Goal: Transaction & Acquisition: Purchase product/service

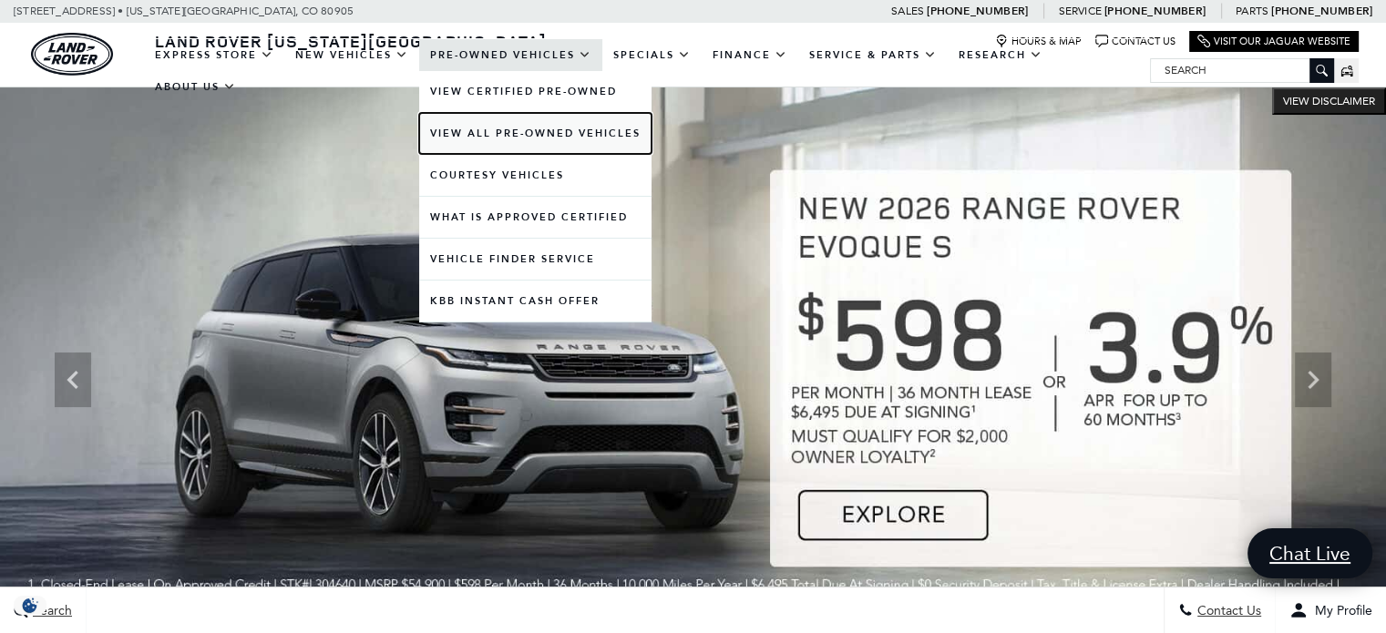
click at [525, 124] on link "View All Pre-Owned Vehicles" at bounding box center [535, 133] width 232 height 41
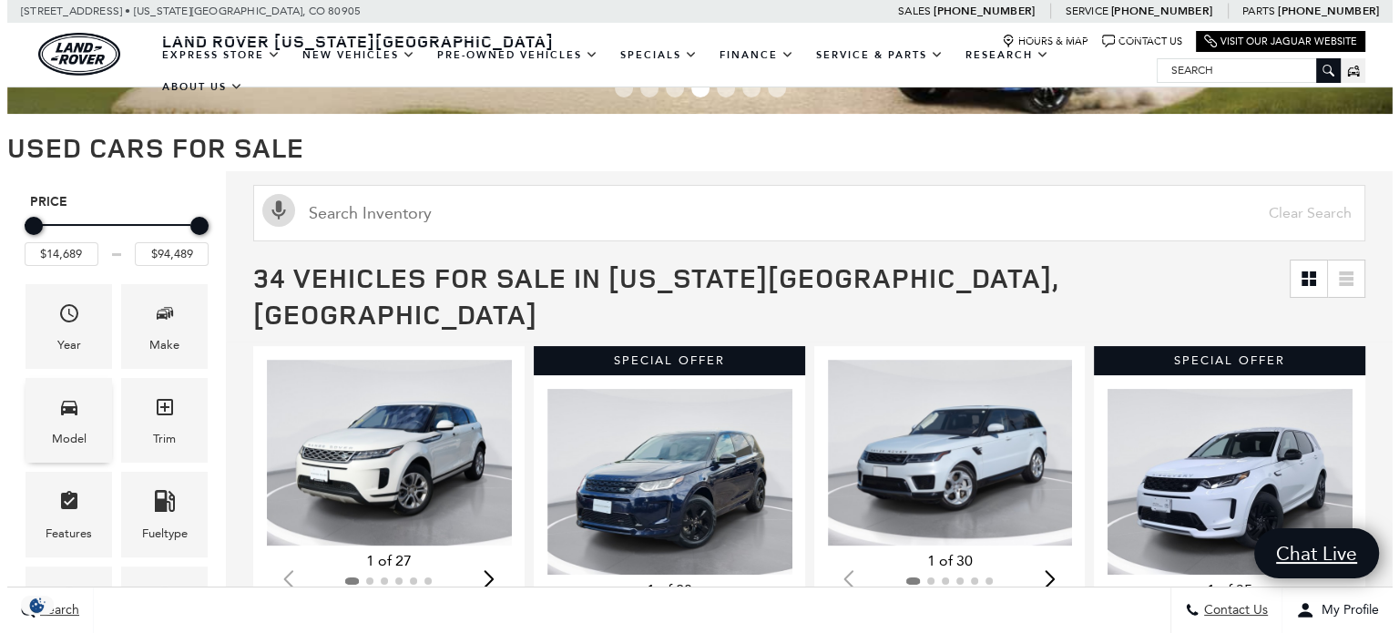
scroll to position [91, 0]
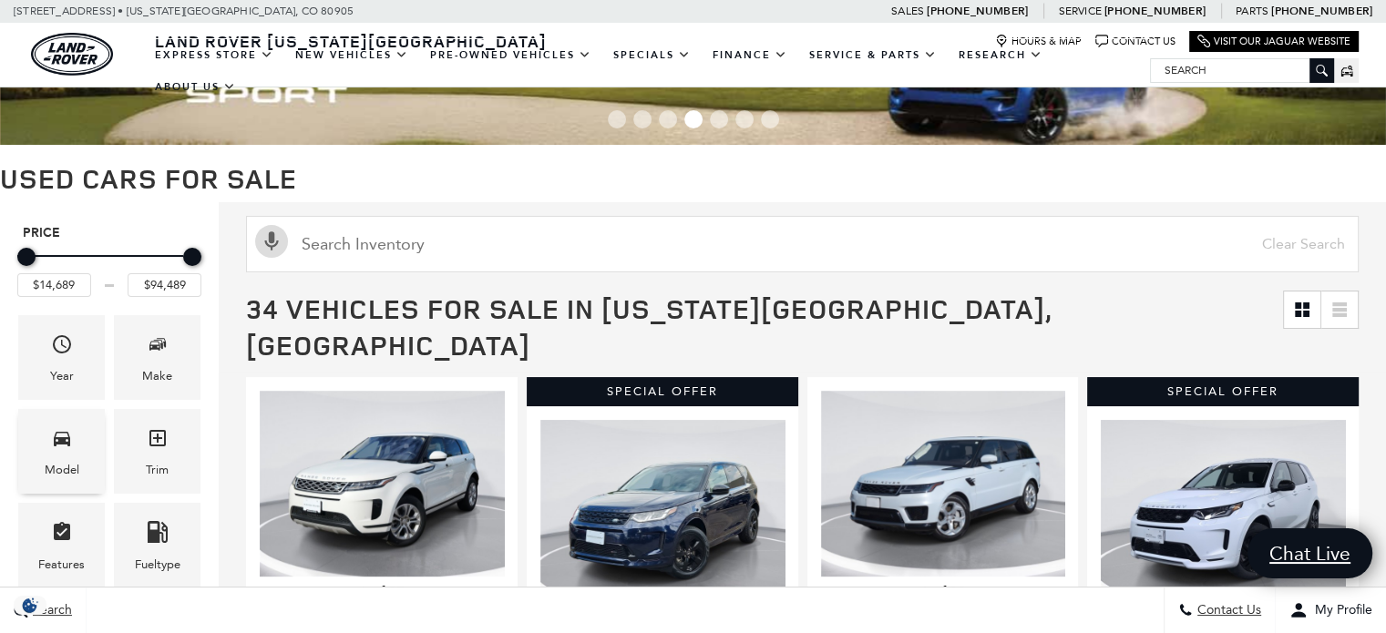
click at [66, 438] on icon "Model" at bounding box center [62, 439] width 16 height 15
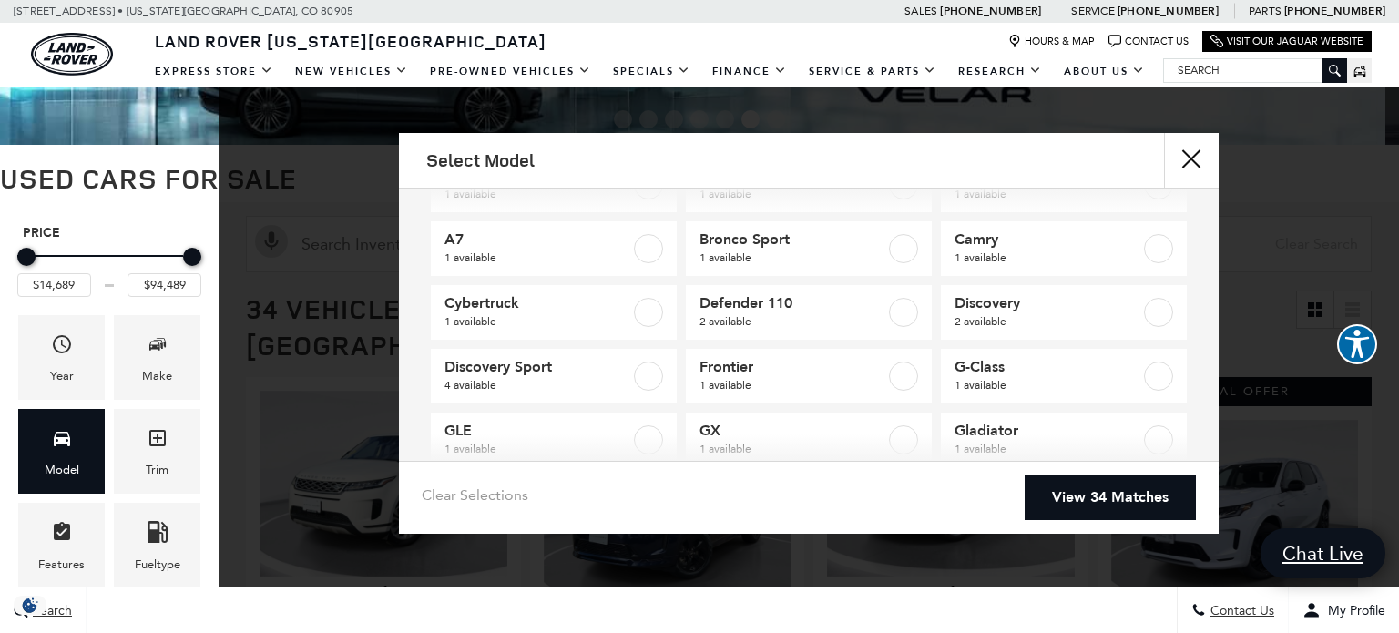
scroll to position [73, 0]
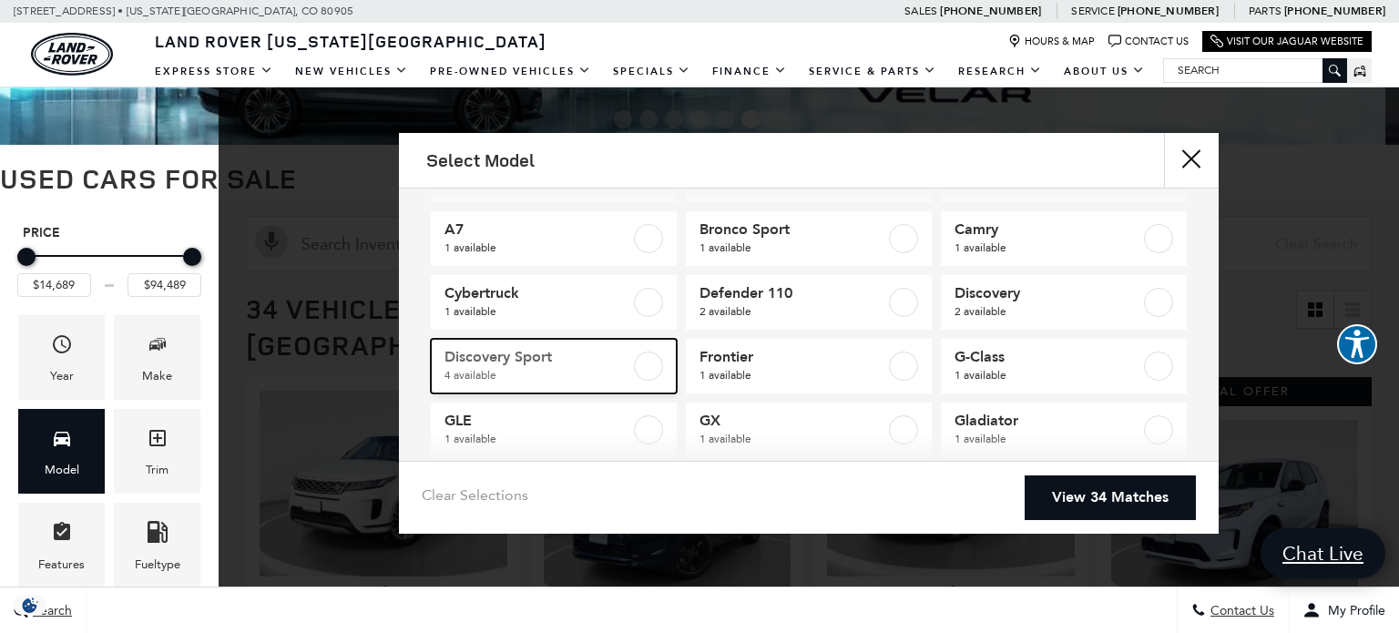
click at [640, 360] on label at bounding box center [648, 366] width 29 height 29
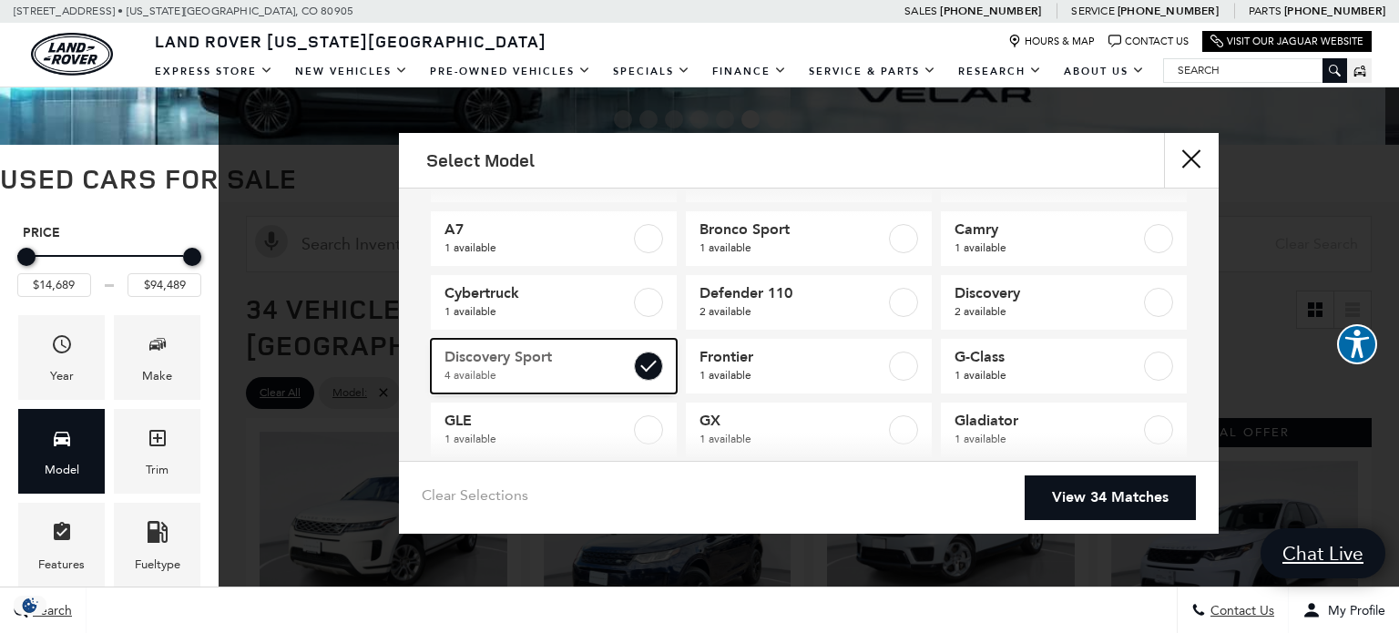
type input "$31,189"
type input "$48,439"
checkbox input "true"
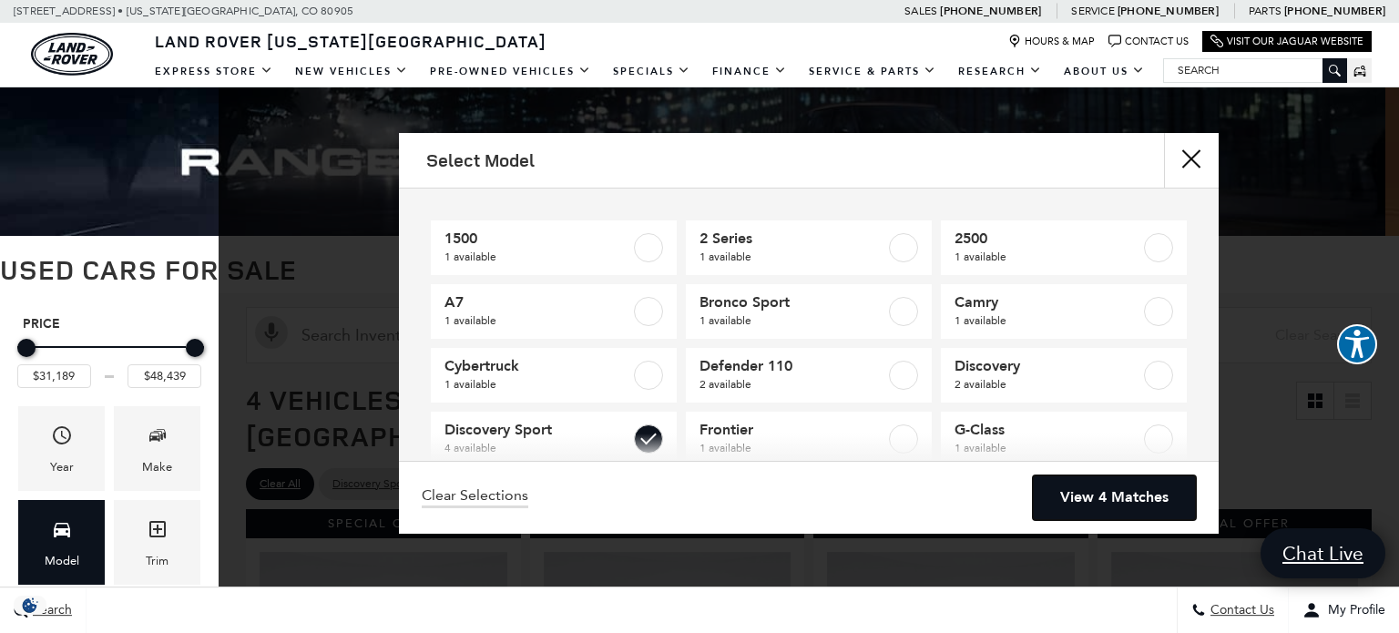
click at [1077, 492] on link "View 4 Matches" at bounding box center [1114, 498] width 163 height 45
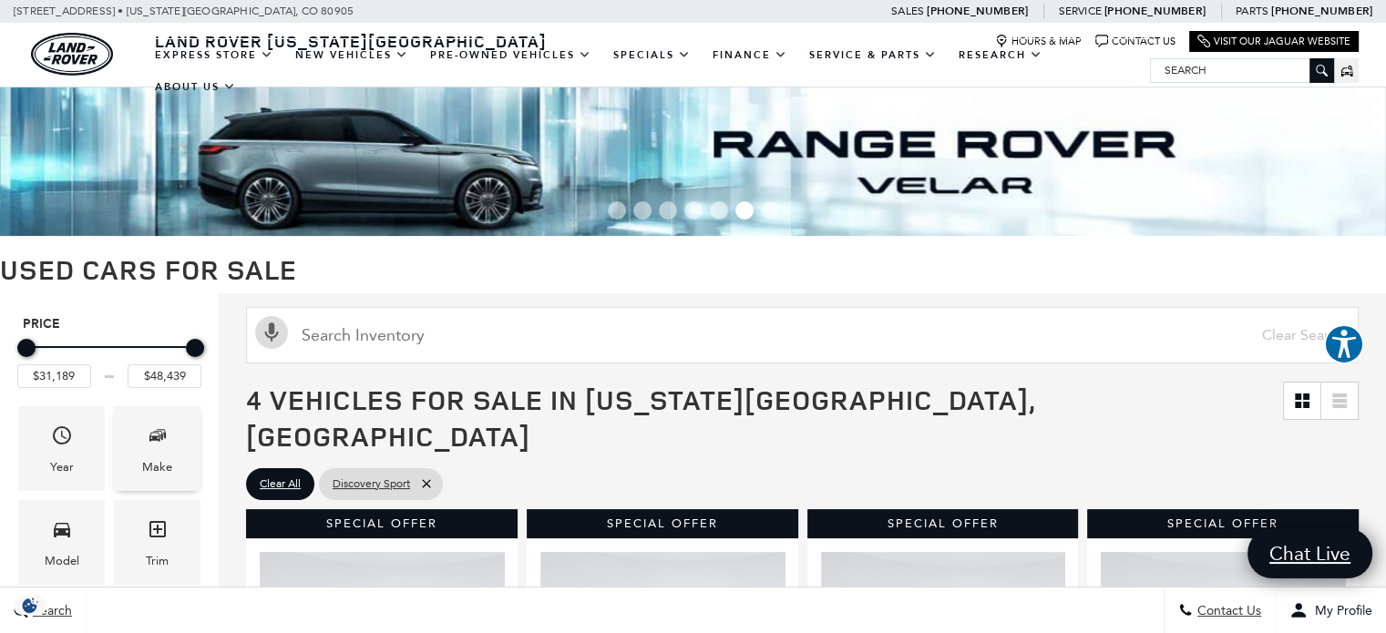
click at [142, 448] on div "Make" at bounding box center [157, 448] width 87 height 85
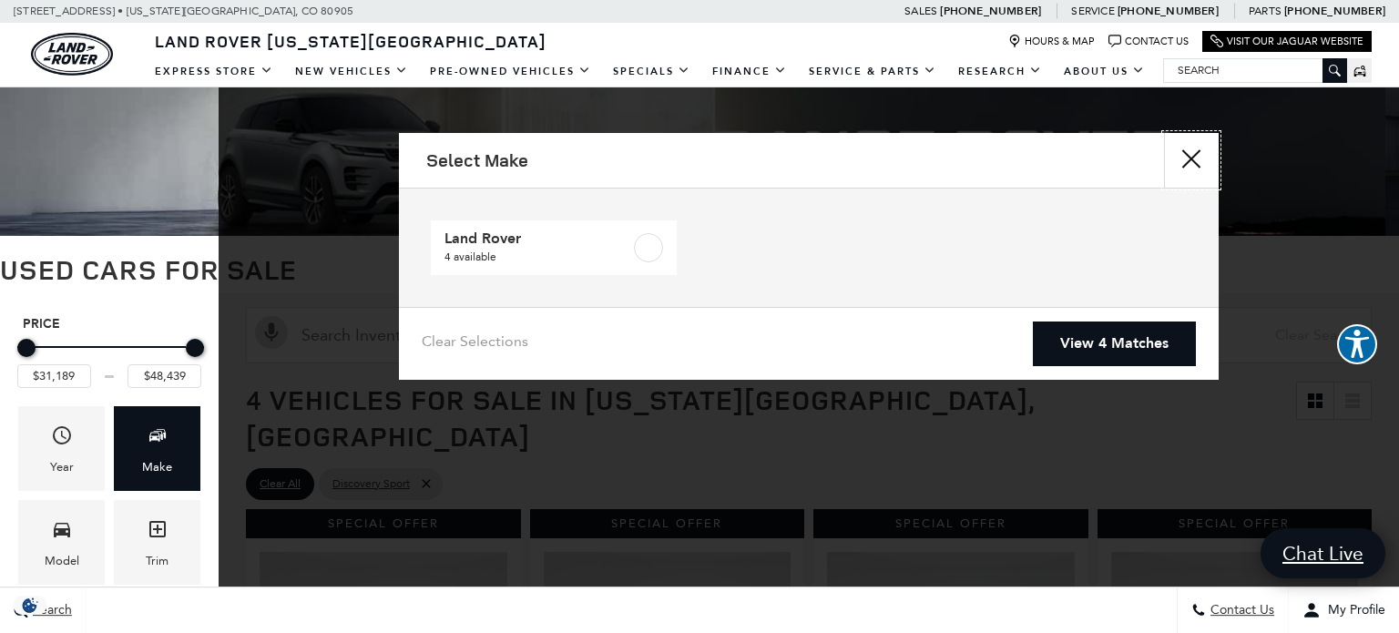
drag, startPoint x: 1186, startPoint y: 149, endPoint x: 1119, endPoint y: 169, distance: 70.3
click at [1184, 152] on button "Close" at bounding box center [1191, 160] width 55 height 55
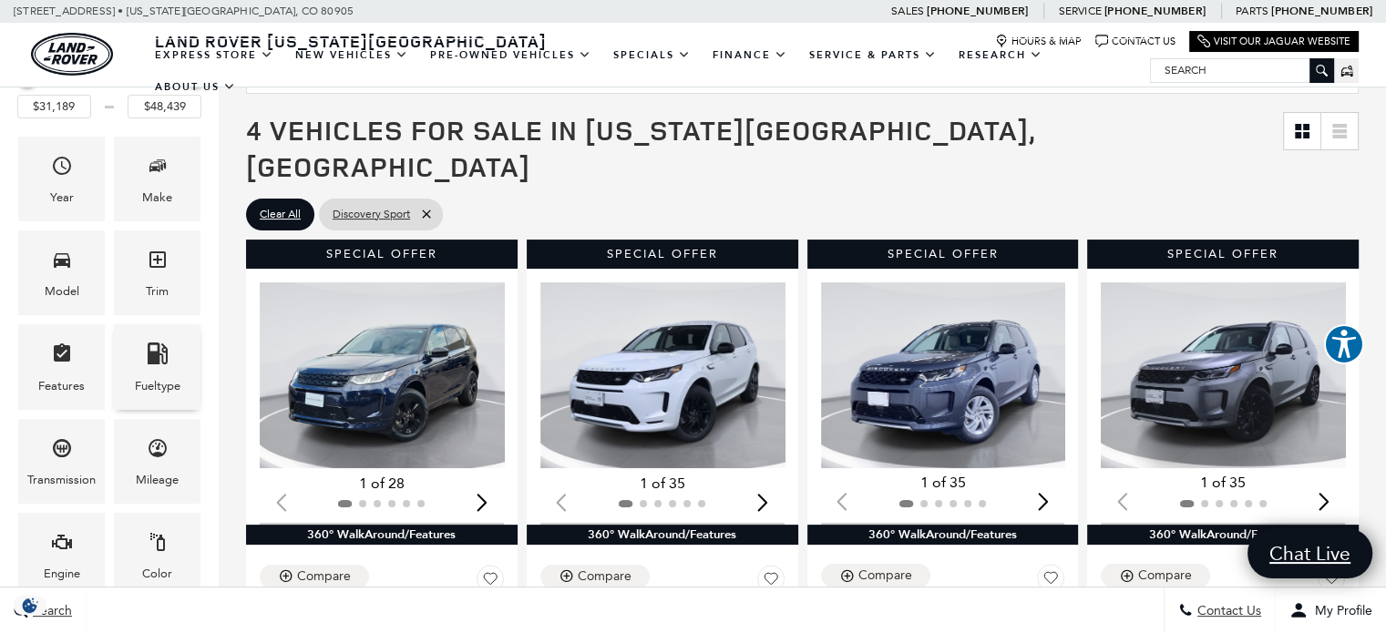
scroll to position [273, 0]
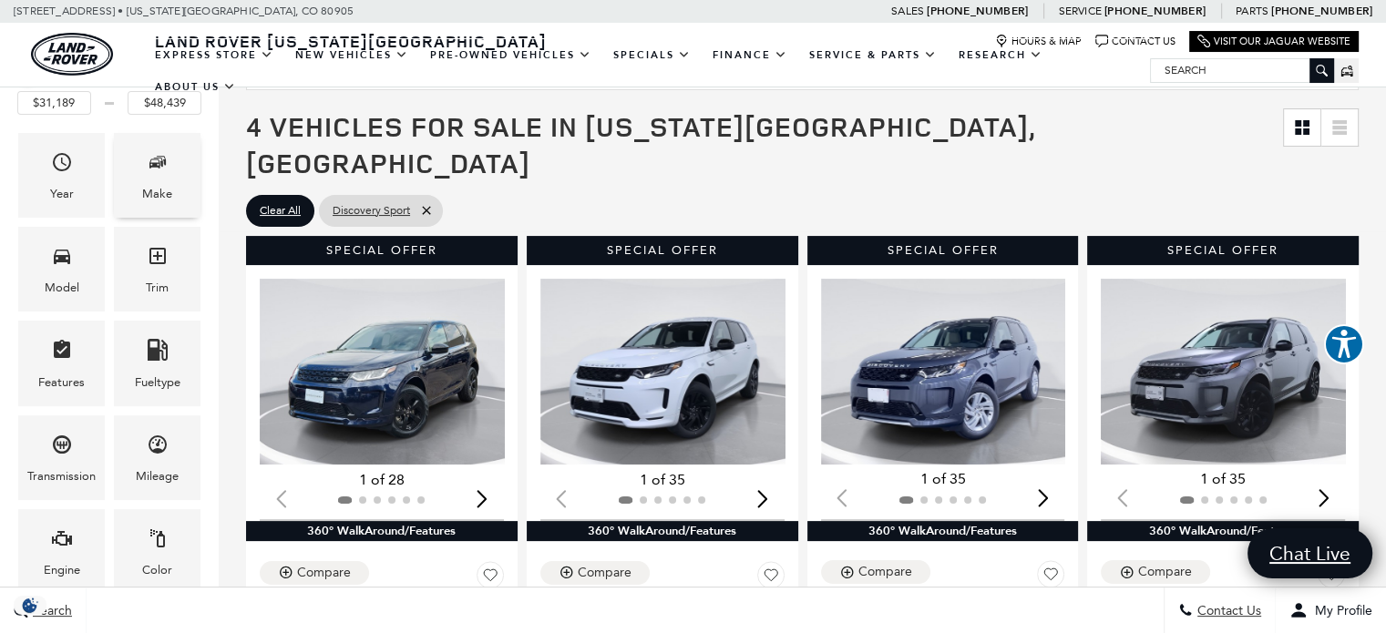
click at [151, 192] on div "Make" at bounding box center [157, 194] width 30 height 20
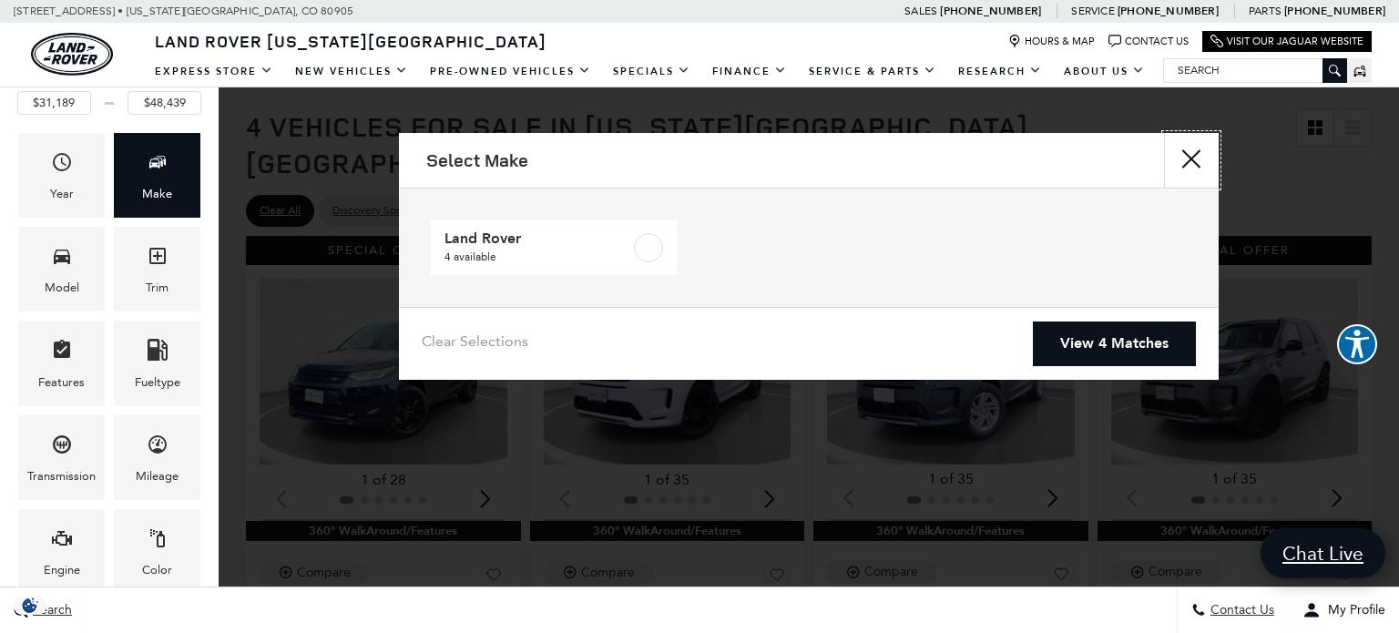
drag, startPoint x: 1194, startPoint y: 153, endPoint x: 1142, endPoint y: 178, distance: 58.3
click at [1193, 155] on button "Close" at bounding box center [1191, 160] width 55 height 55
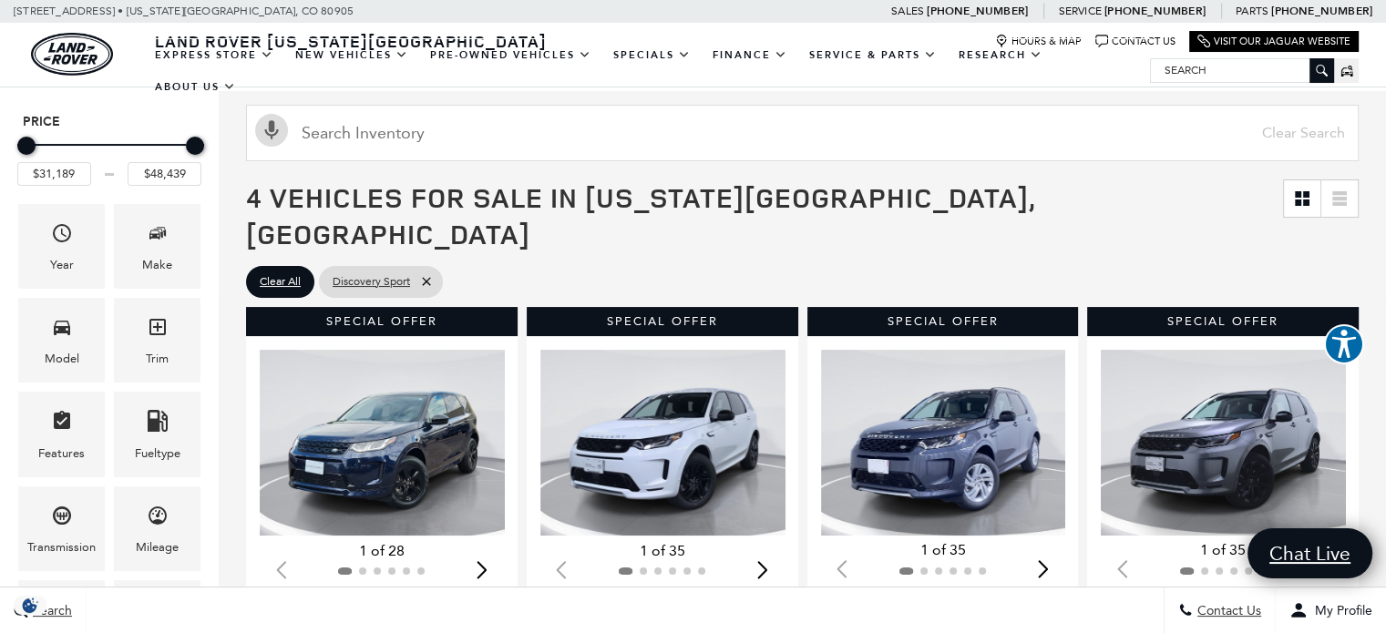
scroll to position [91, 0]
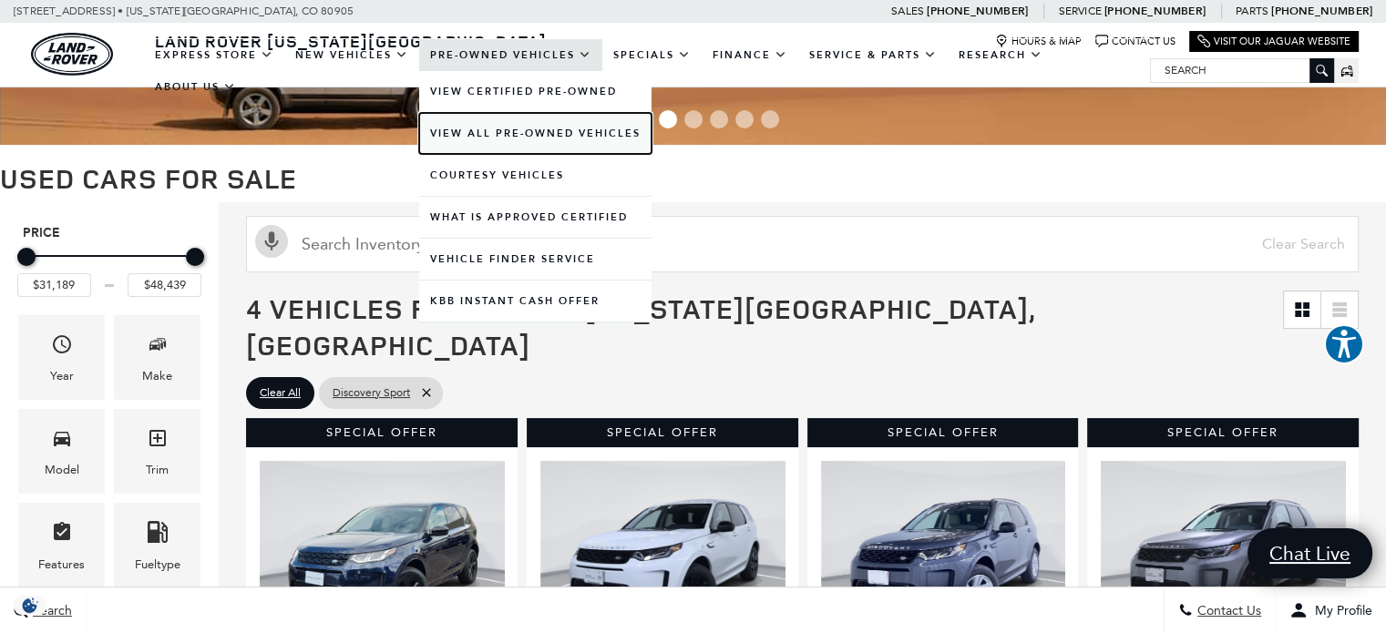
click at [528, 131] on link "View All Pre-Owned Vehicles" at bounding box center [535, 133] width 232 height 41
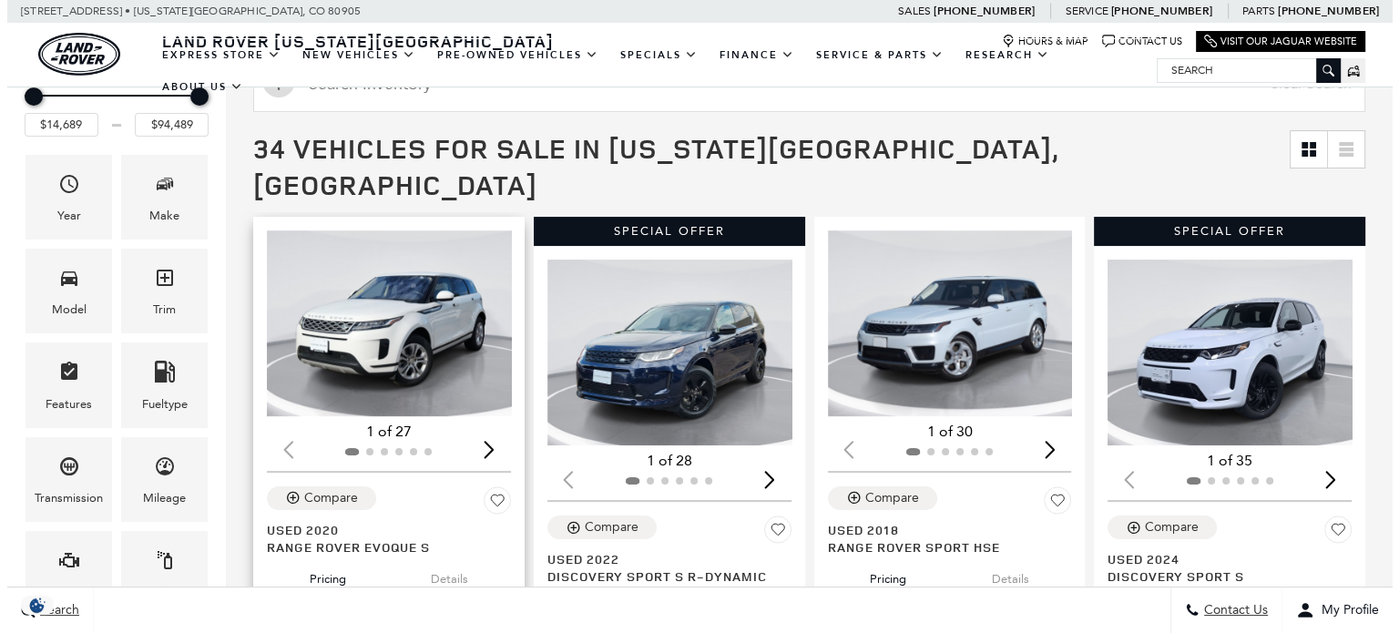
scroll to position [182, 0]
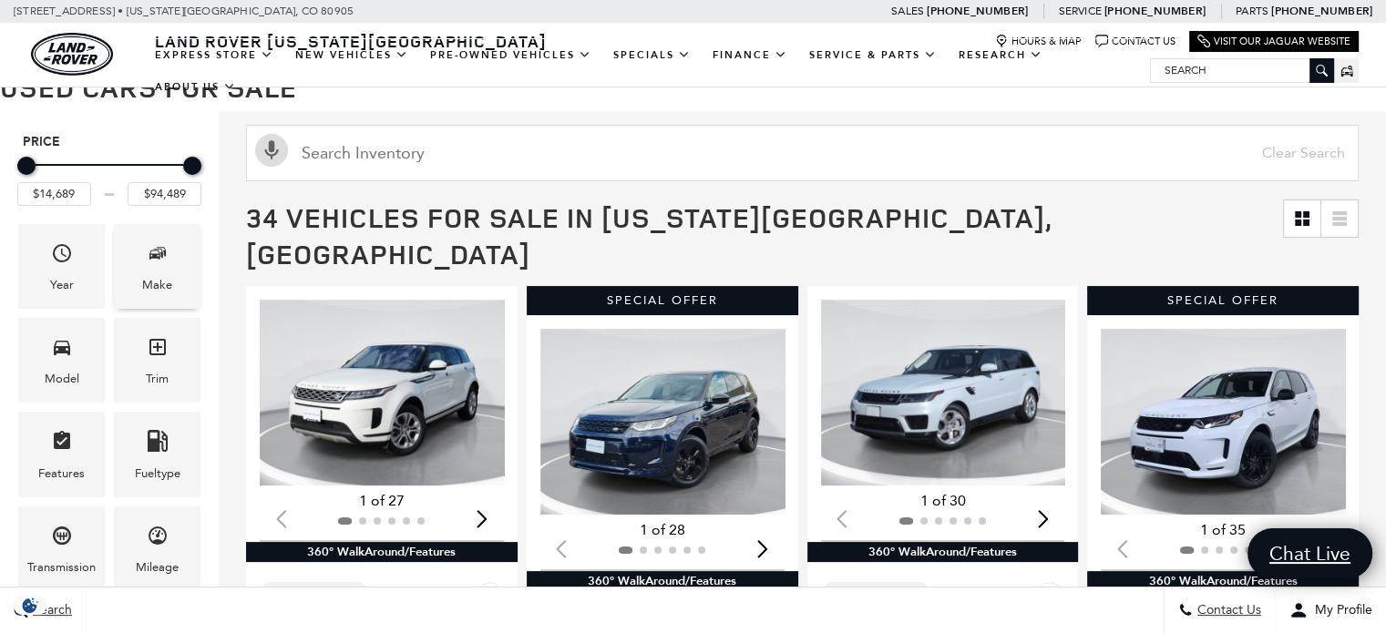
click at [162, 250] on icon "Make" at bounding box center [158, 253] width 22 height 22
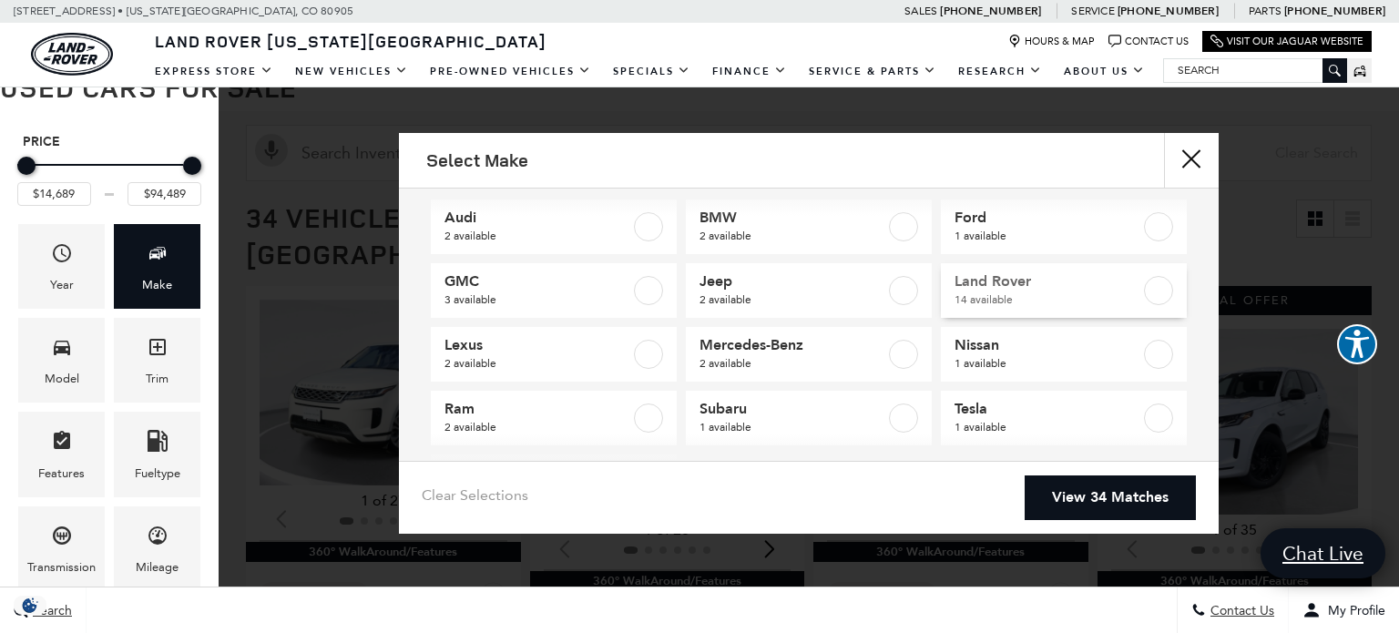
scroll to position [0, 0]
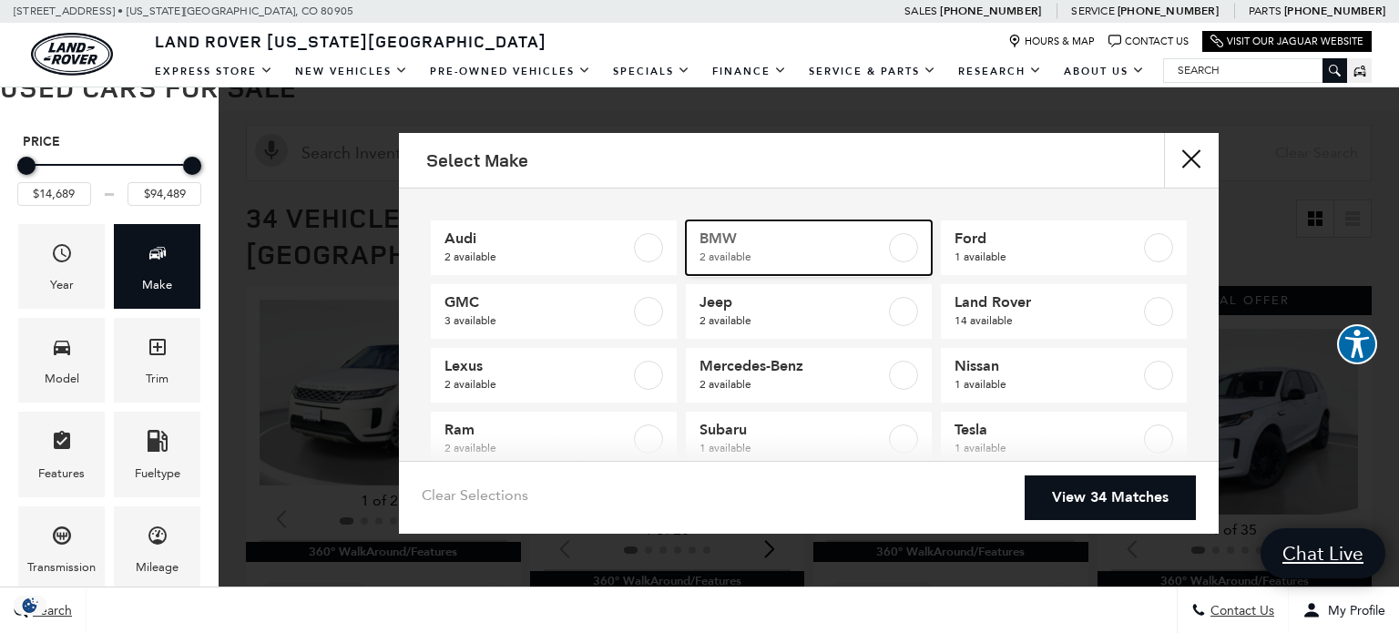
click at [903, 245] on label at bounding box center [903, 247] width 29 height 29
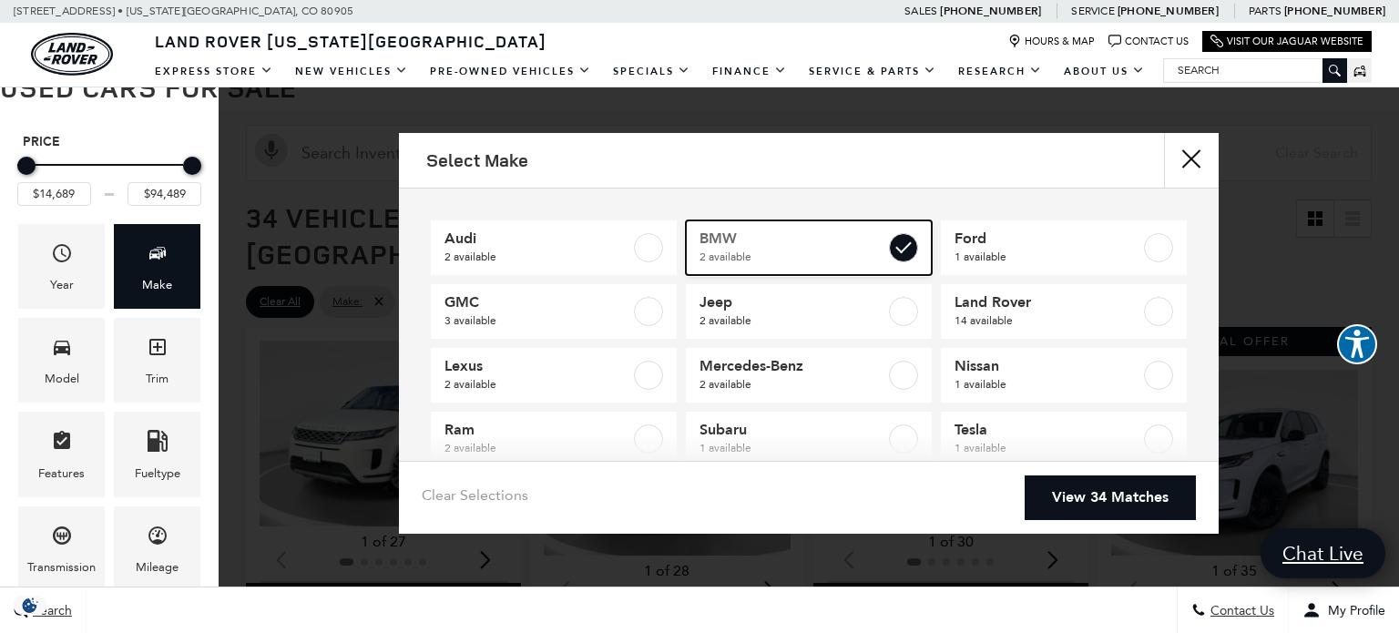
type input "$21,689"
type input "$45,489"
checkbox input "true"
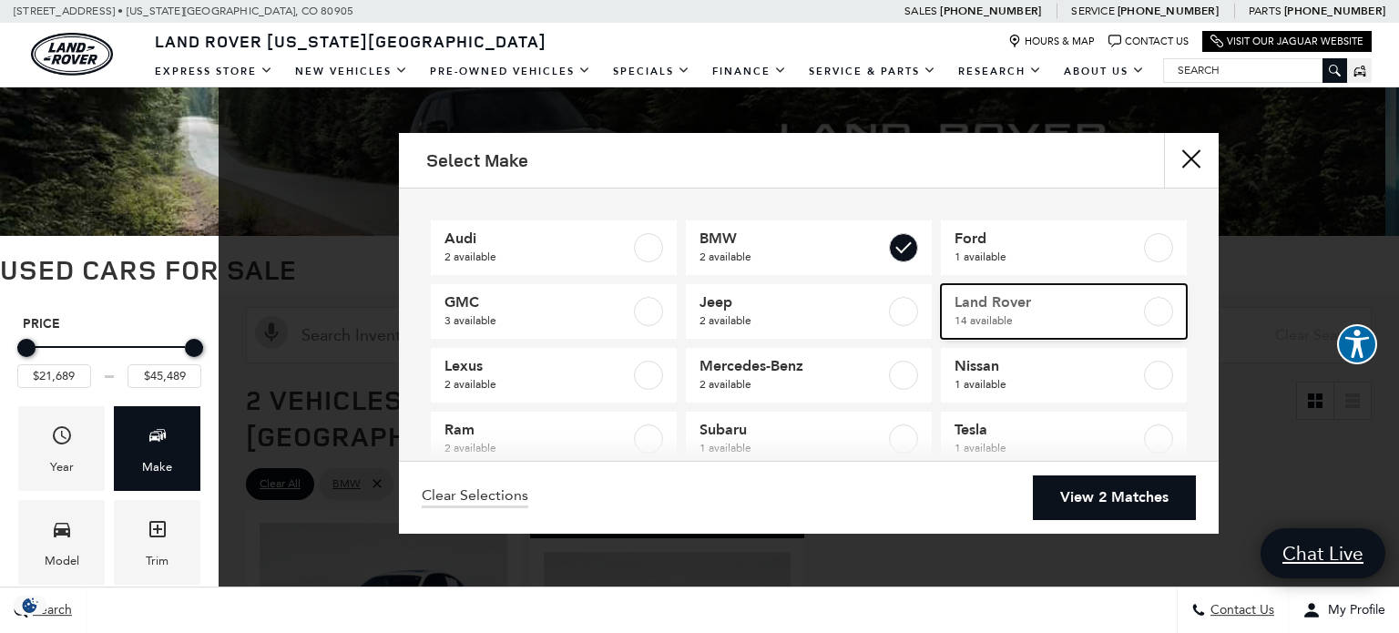
click at [1152, 309] on label at bounding box center [1158, 311] width 29 height 29
type input "$94,489"
checkbox input "true"
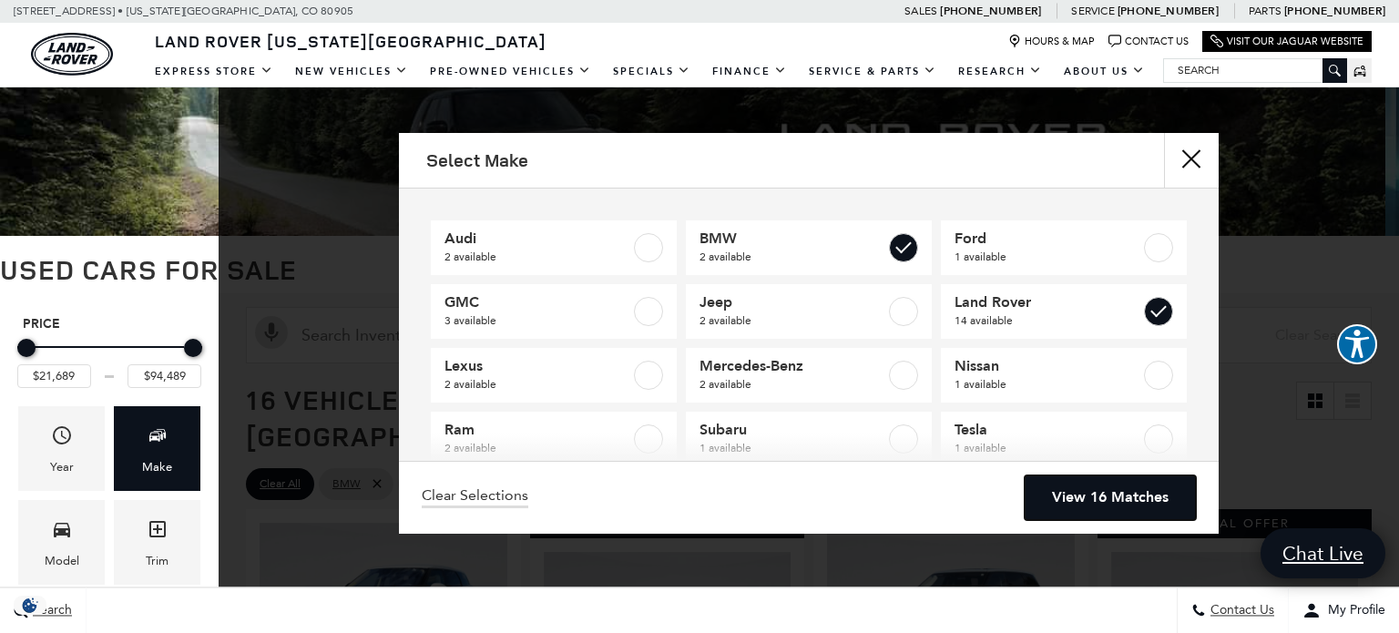
click at [1115, 486] on link "View 16 Matches" at bounding box center [1110, 498] width 171 height 45
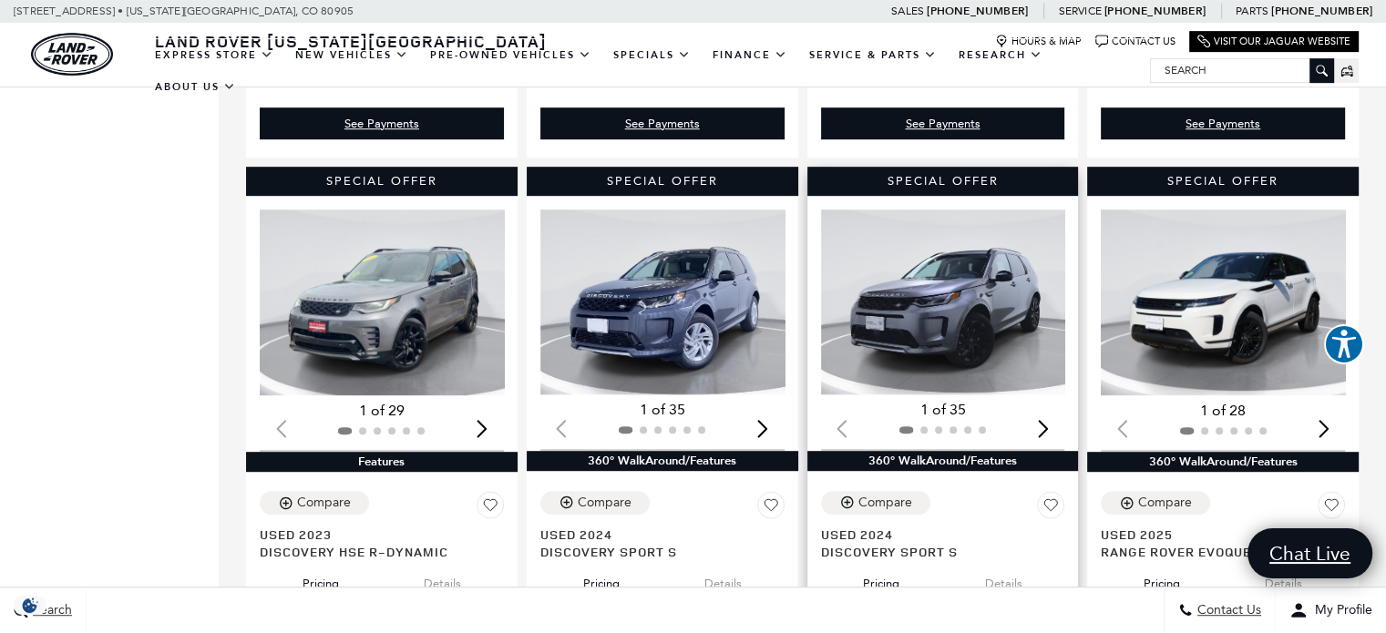
scroll to position [911, 0]
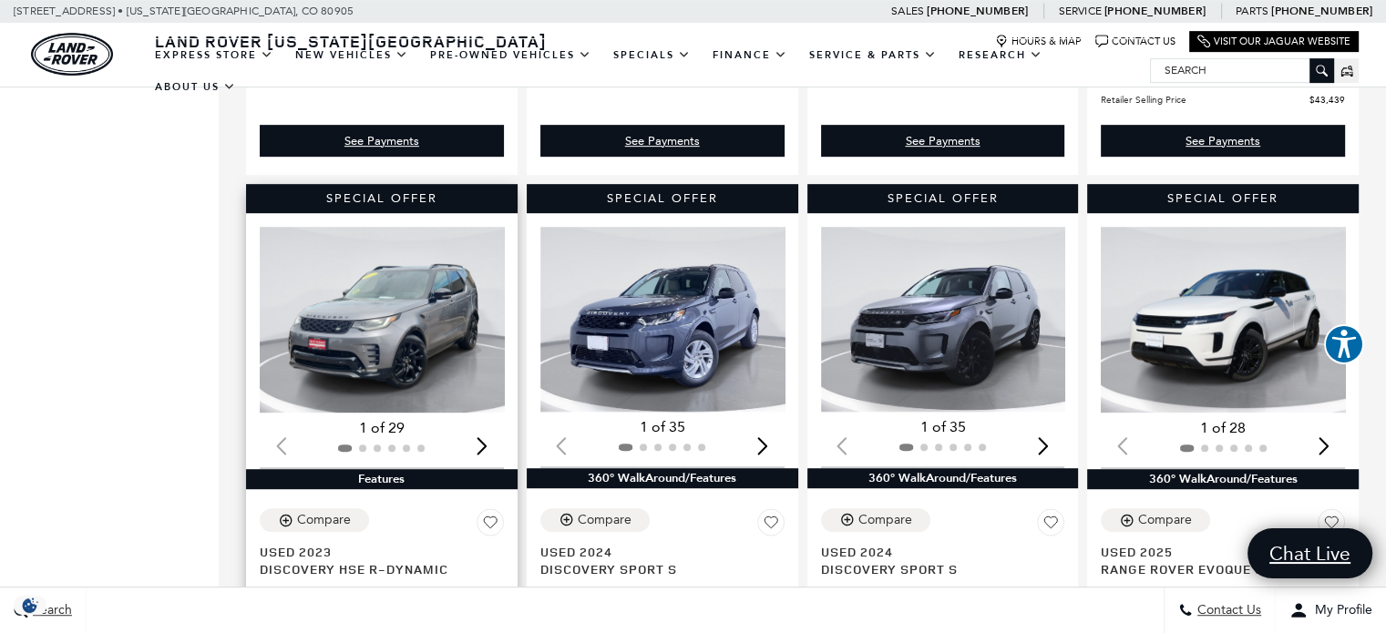
click at [401, 291] on img "1 / 2" at bounding box center [384, 320] width 248 height 186
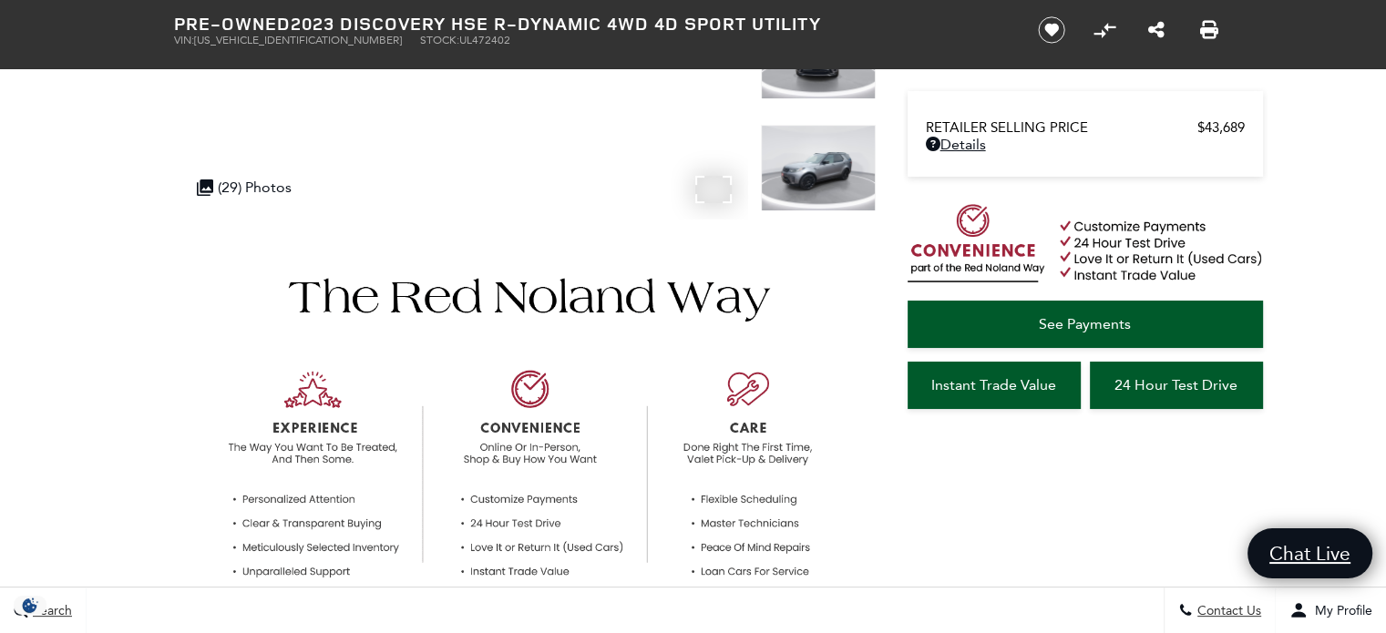
scroll to position [91, 0]
